Goal: Task Accomplishment & Management: Use online tool/utility

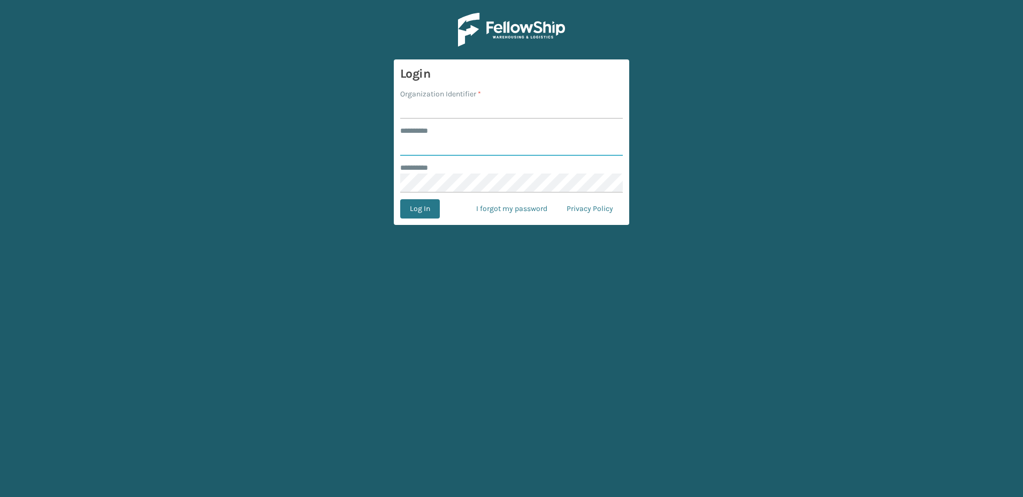
type input "********"
click at [410, 105] on input "Organization Identifier *" at bounding box center [511, 109] width 223 height 19
type input "Fellowship - East"
click at [423, 211] on button "Log In" at bounding box center [420, 208] width 40 height 19
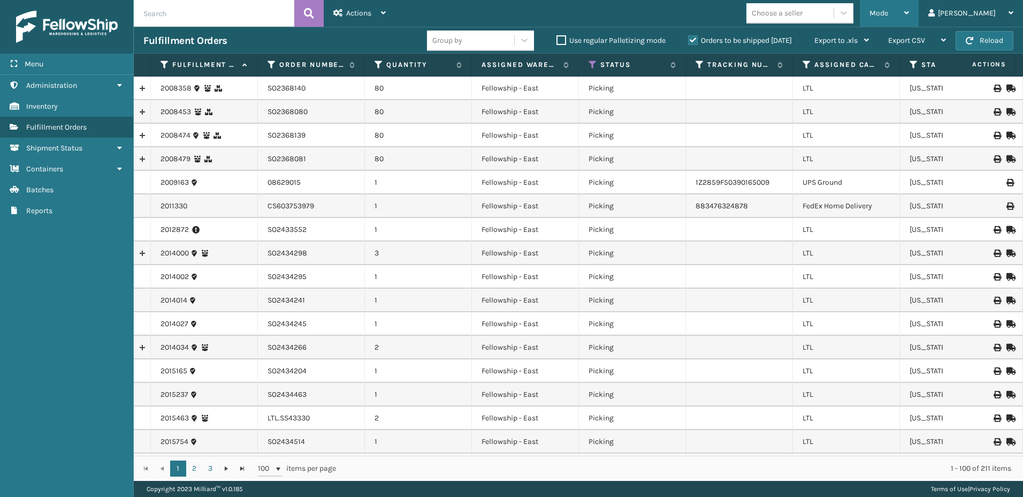
click at [888, 10] on span "Mode" at bounding box center [878, 13] width 19 height 9
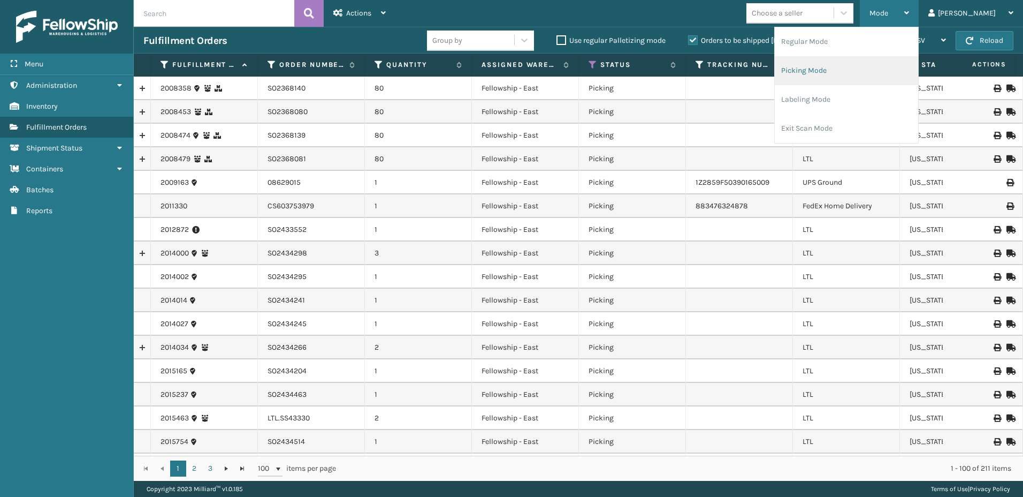
click at [826, 71] on li "Picking Mode" at bounding box center [846, 70] width 143 height 29
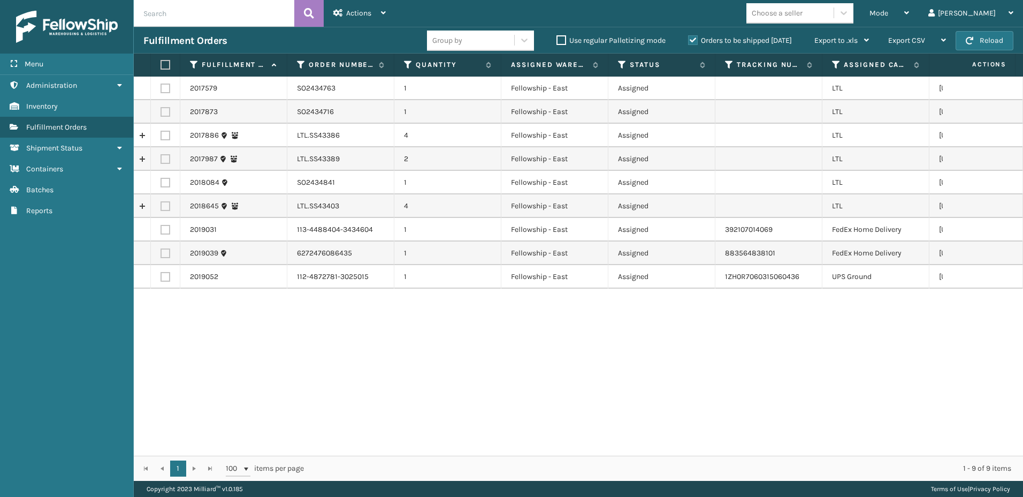
click at [167, 137] on label at bounding box center [166, 136] width 10 height 10
click at [161, 137] on input "checkbox" at bounding box center [161, 134] width 1 height 7
checkbox input "true"
click at [166, 159] on label at bounding box center [166, 159] width 10 height 10
click at [161, 159] on input "checkbox" at bounding box center [161, 157] width 1 height 7
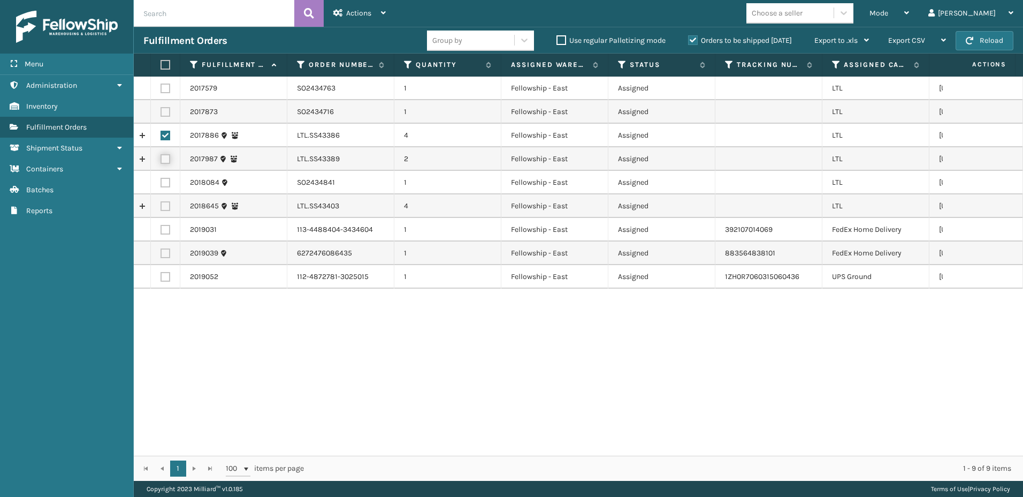
checkbox input "true"
click at [166, 209] on label at bounding box center [166, 206] width 10 height 10
click at [161, 208] on input "checkbox" at bounding box center [161, 204] width 1 height 7
checkbox input "true"
click at [356, 12] on span "Actions" at bounding box center [358, 13] width 25 height 9
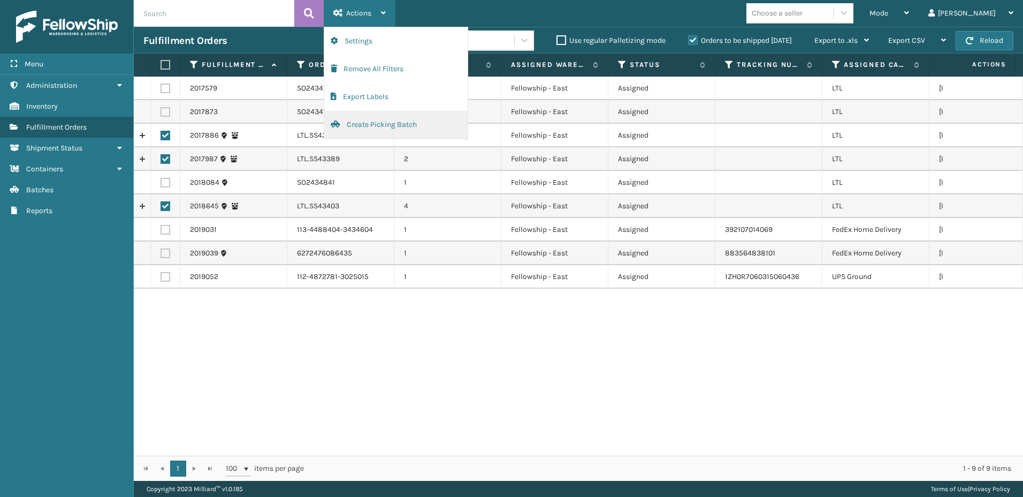
click at [360, 125] on button "Create Picking Batch" at bounding box center [395, 125] width 143 height 28
